Goal: Entertainment & Leisure: Consume media (video, audio)

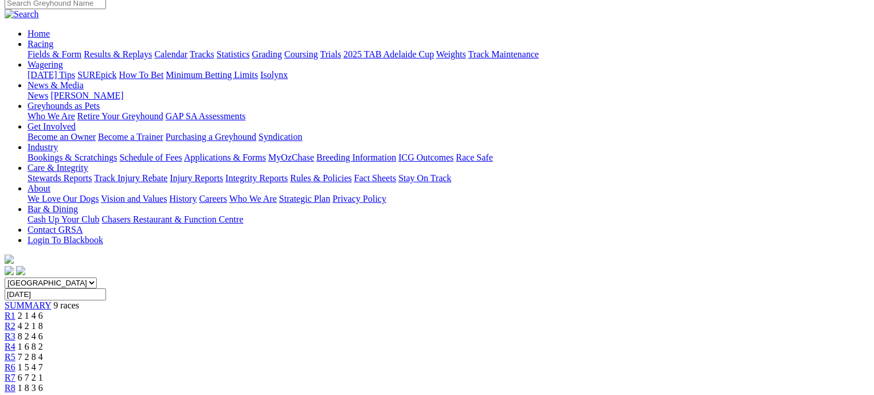
scroll to position [287, 0]
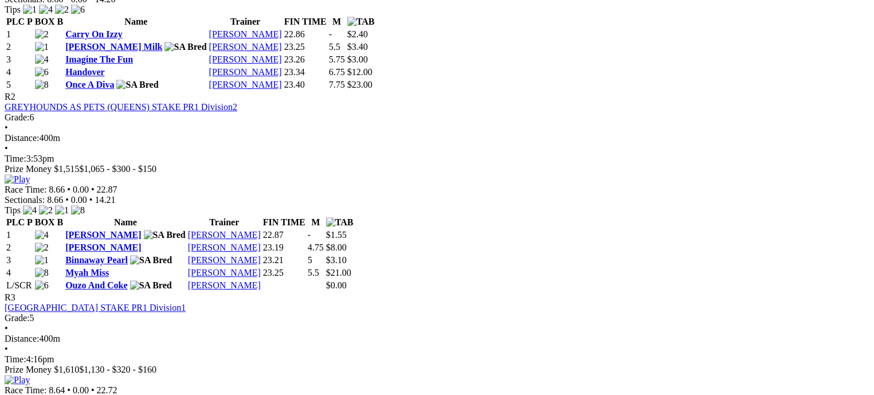
scroll to position [688, 0]
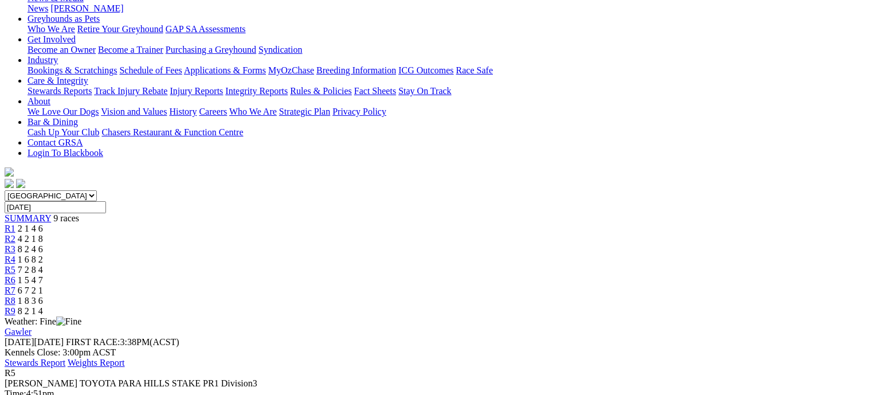
scroll to position [229, 0]
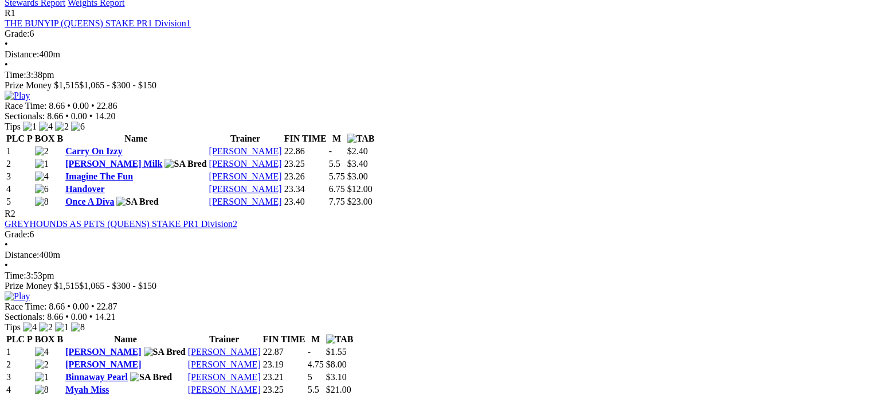
scroll to position [516, 0]
